Goal: Information Seeking & Learning: Learn about a topic

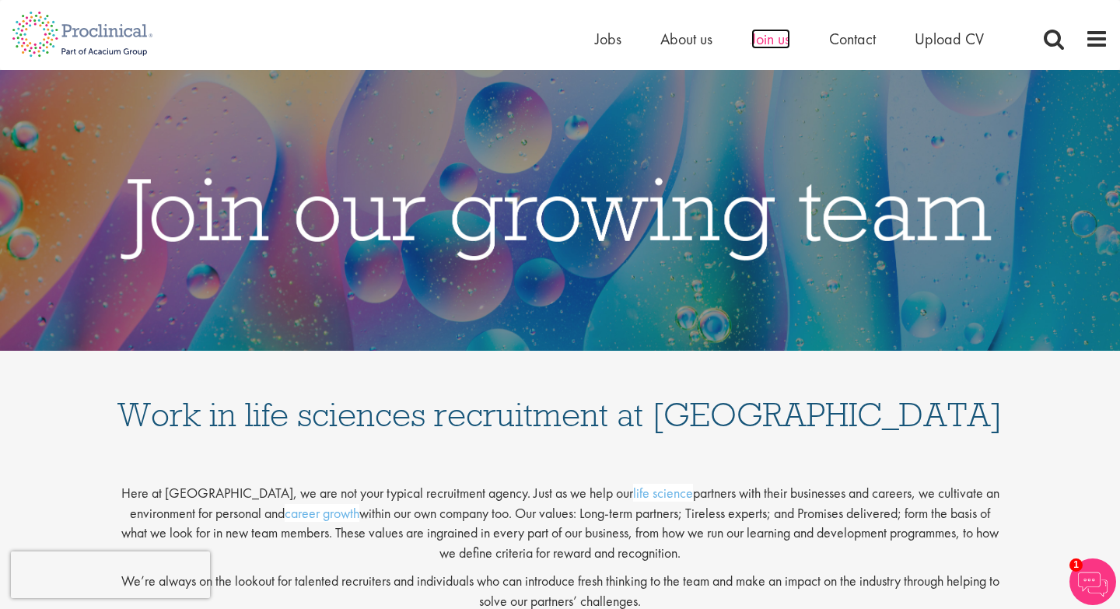
click at [771, 36] on span "Join us" at bounding box center [770, 39] width 39 height 20
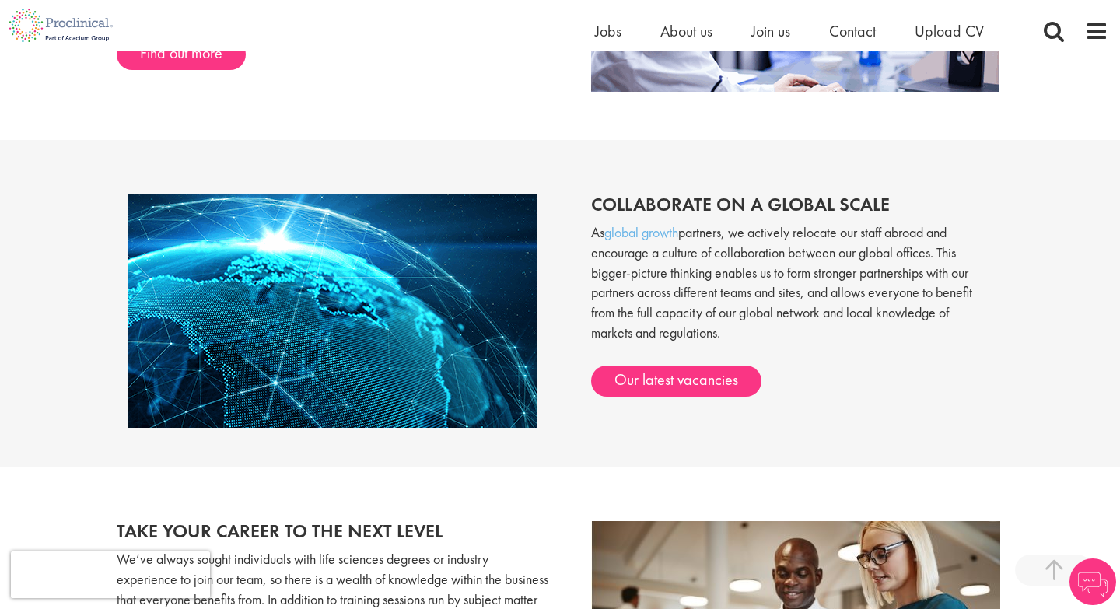
scroll to position [1191, 0]
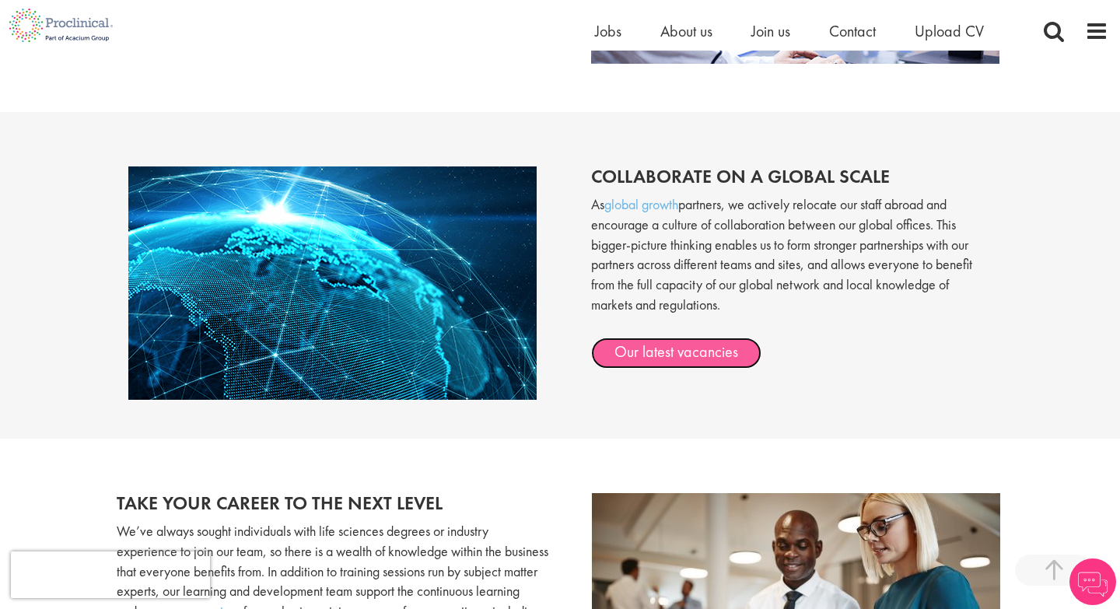
click at [645, 358] on link "Our latest vacancies" at bounding box center [676, 353] width 170 height 31
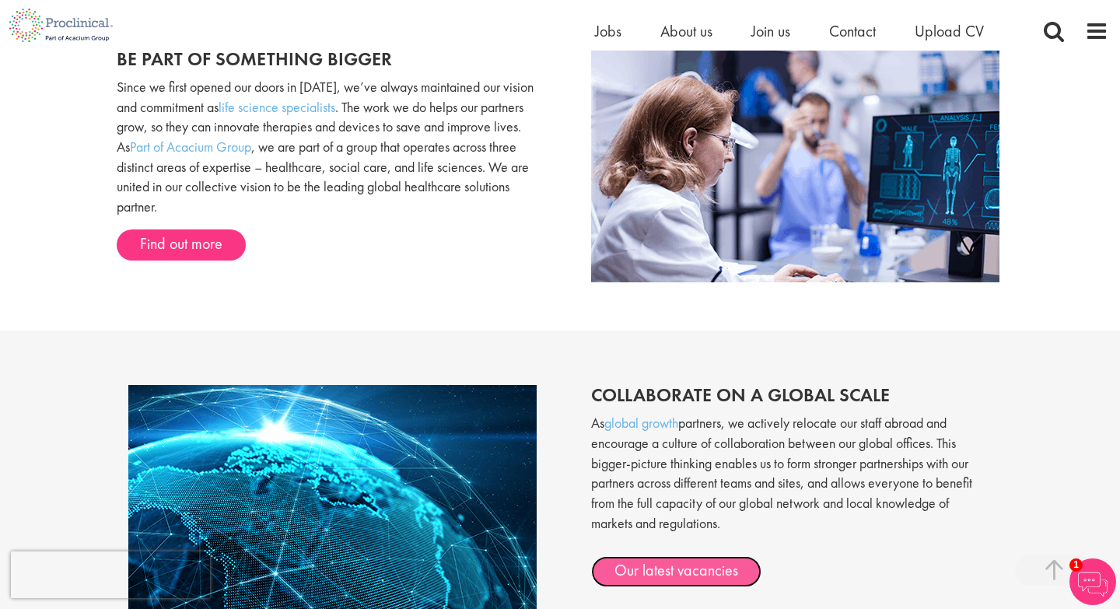
scroll to position [780, 0]
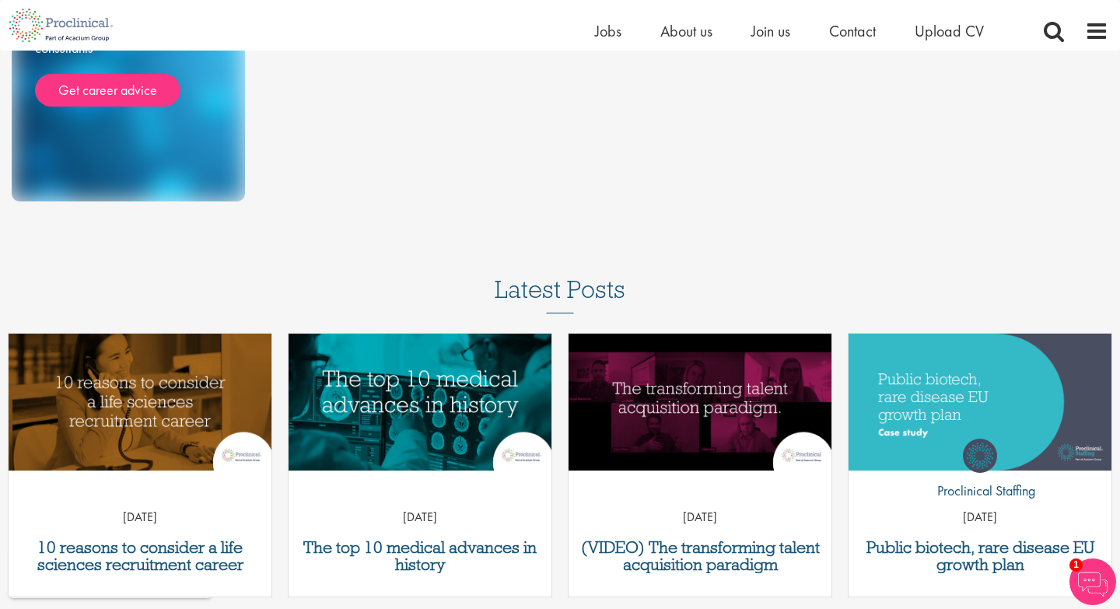
scroll to position [339, 0]
